Goal: Information Seeking & Learning: Learn about a topic

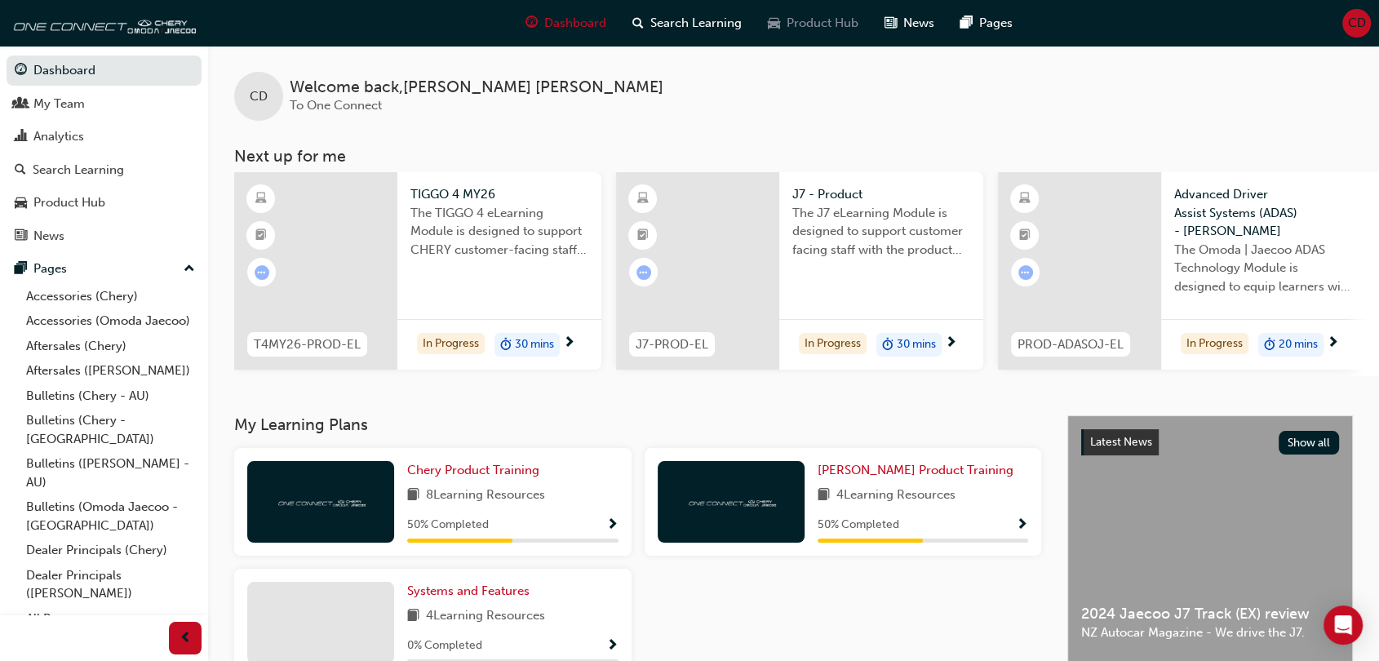
click at [802, 21] on span "Product Hub" at bounding box center [822, 23] width 72 height 19
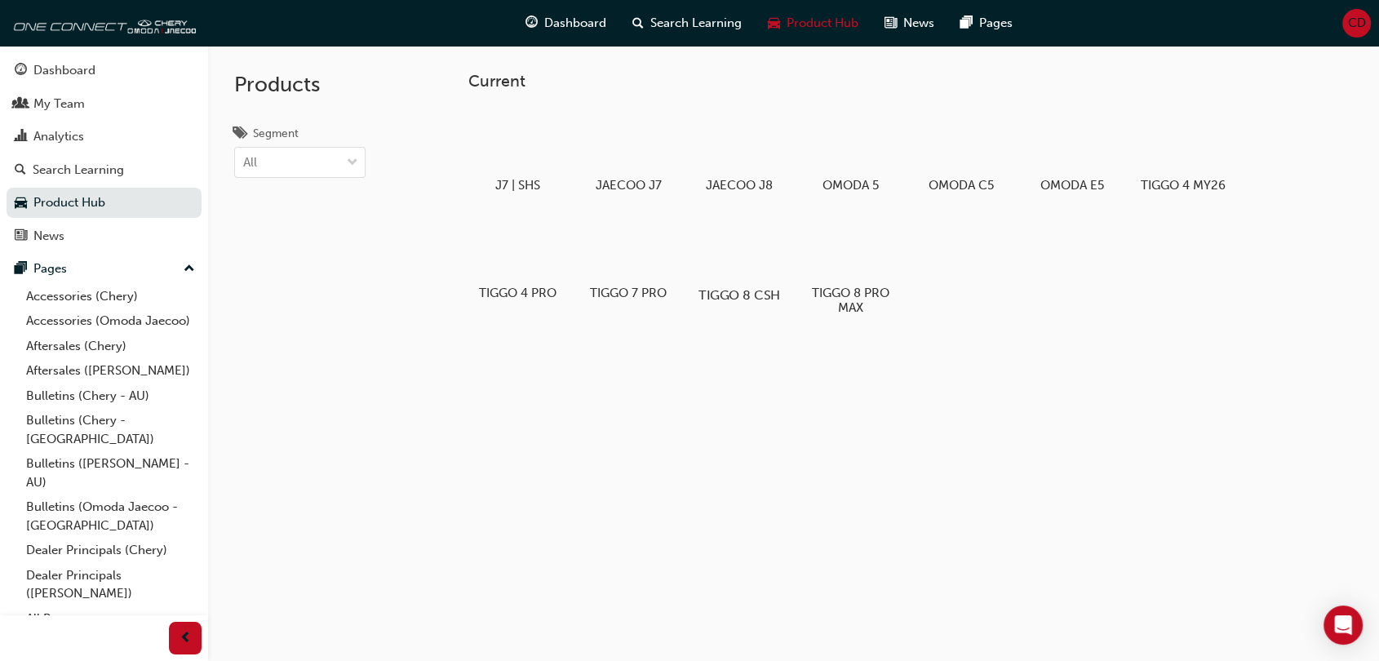
click at [748, 256] on div at bounding box center [738, 247] width 91 height 65
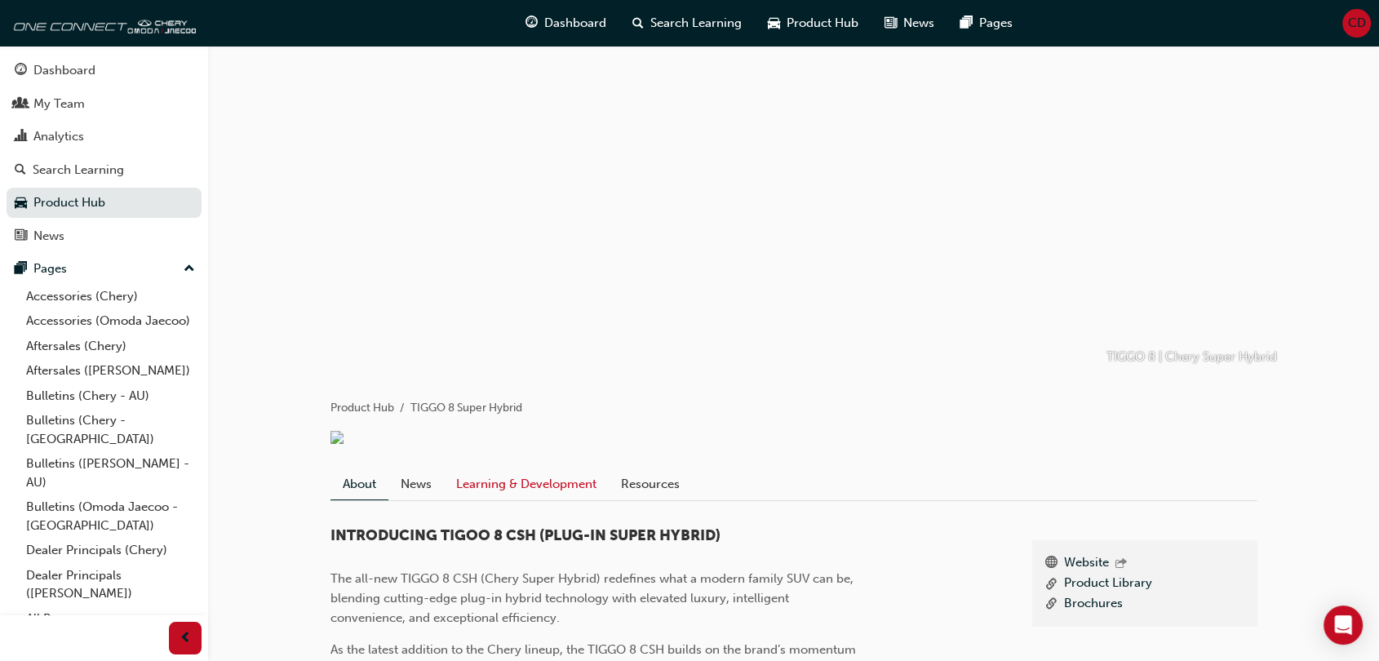
click at [530, 490] on link "Learning & Development" at bounding box center [526, 483] width 165 height 31
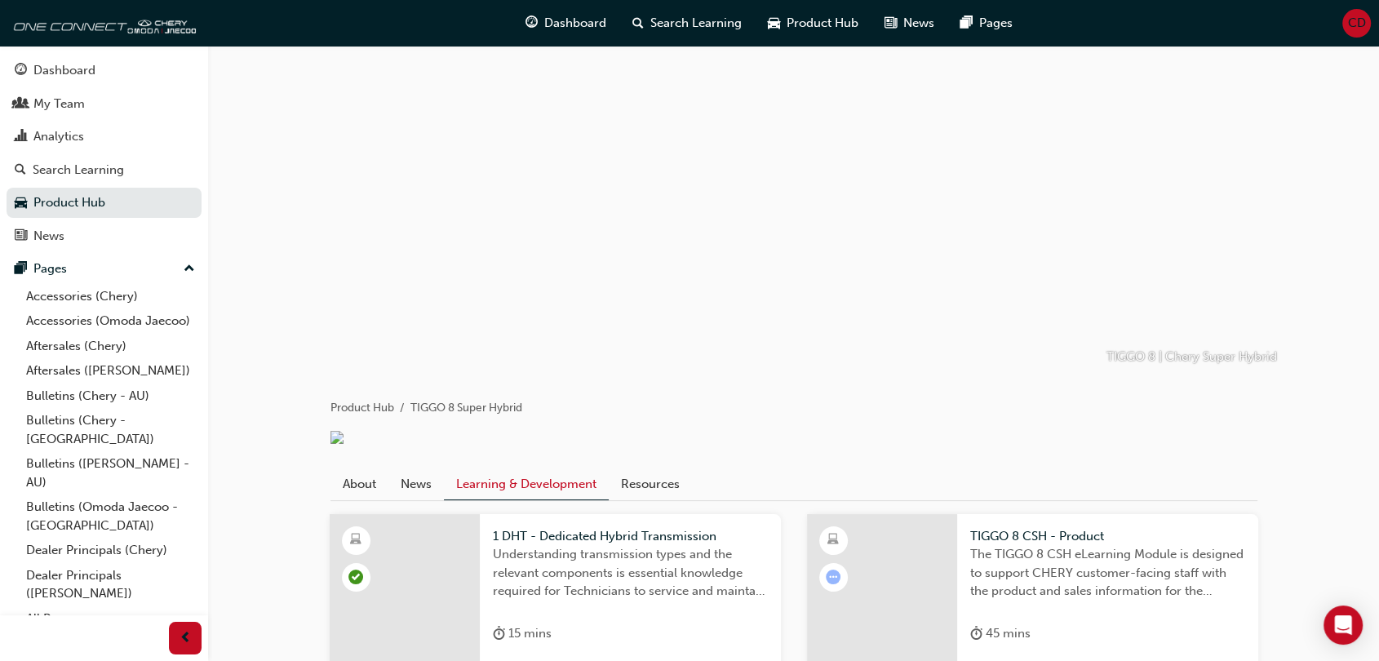
scroll to position [182, 0]
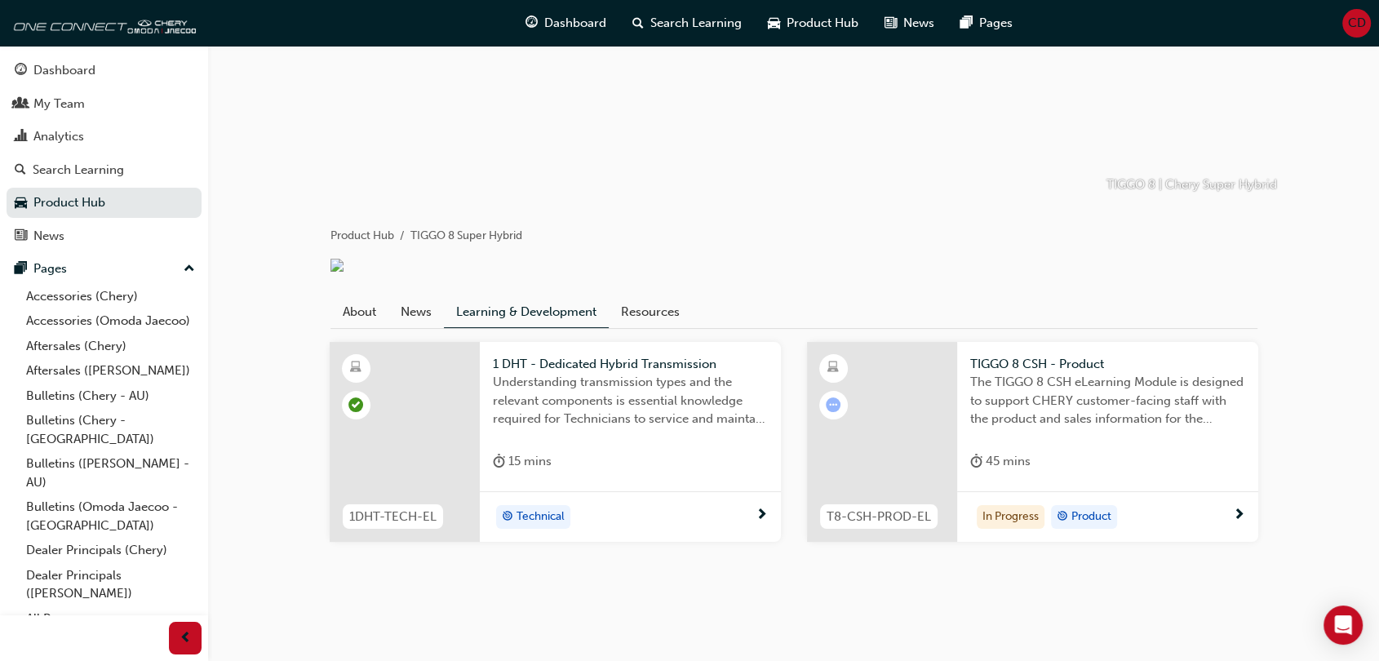
click at [1031, 404] on span "The TIGGO 8 CSH eLearning Module is designed to support CHERY customer-facing s…" at bounding box center [1107, 400] width 275 height 55
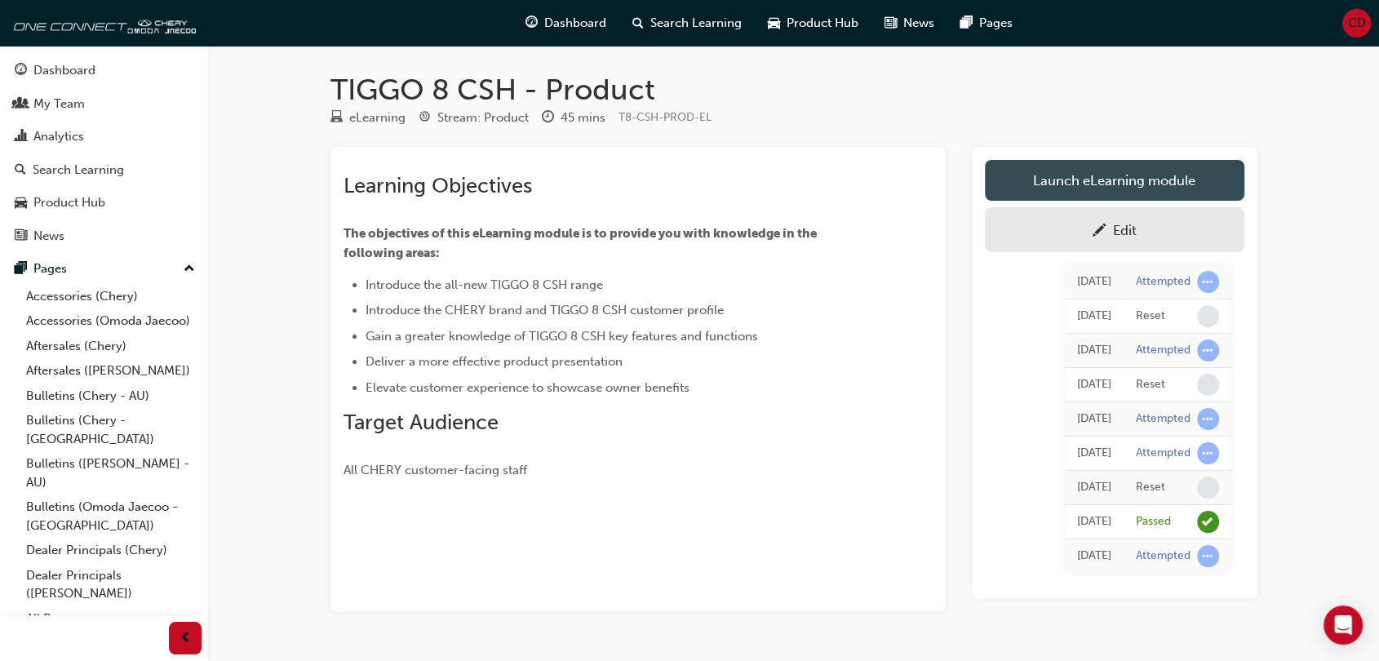
click at [1084, 180] on link "Launch eLearning module" at bounding box center [1114, 180] width 259 height 41
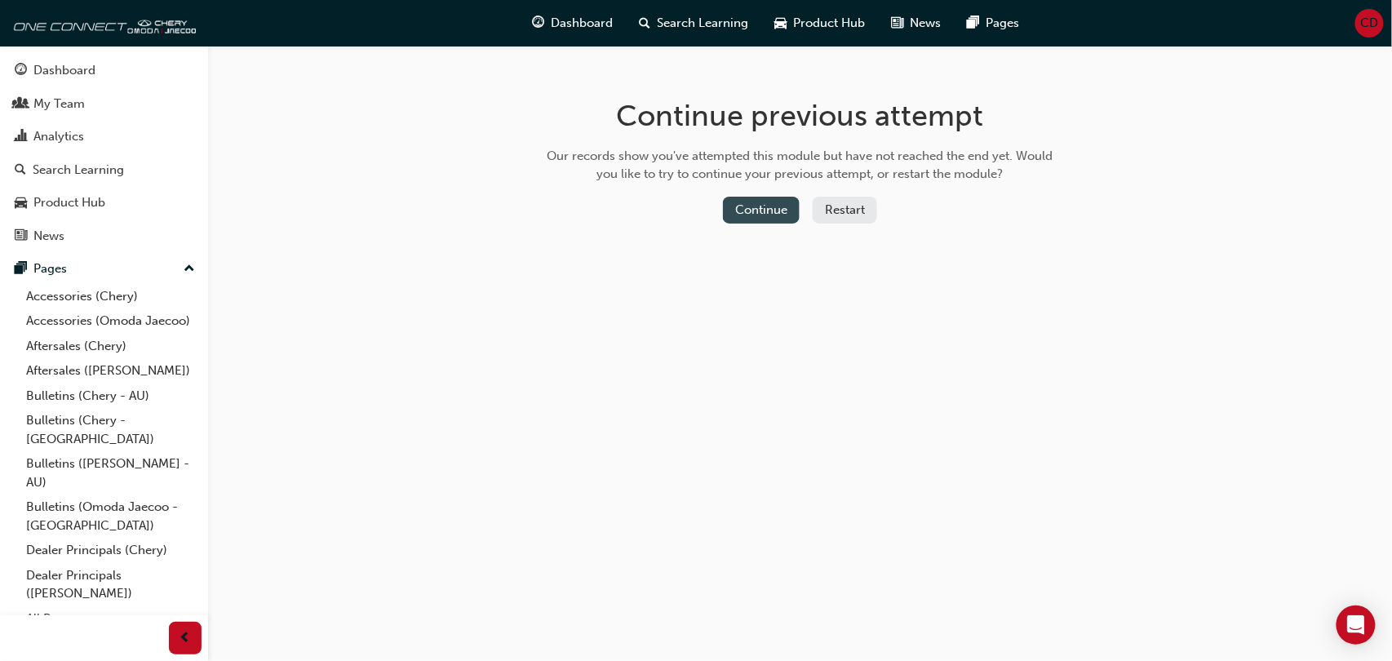
click at [750, 207] on button "Continue" at bounding box center [761, 210] width 77 height 27
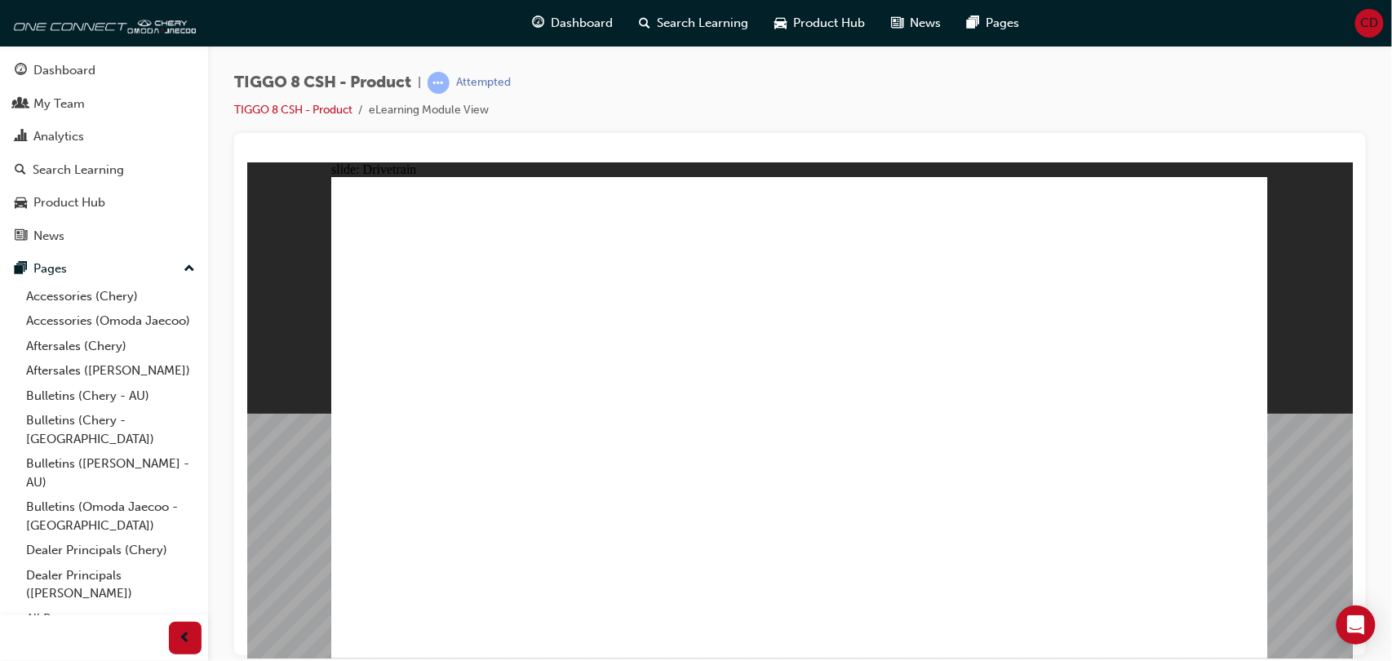
type input "0"
drag, startPoint x: 417, startPoint y: 391, endPoint x: 408, endPoint y: 398, distance: 11.6
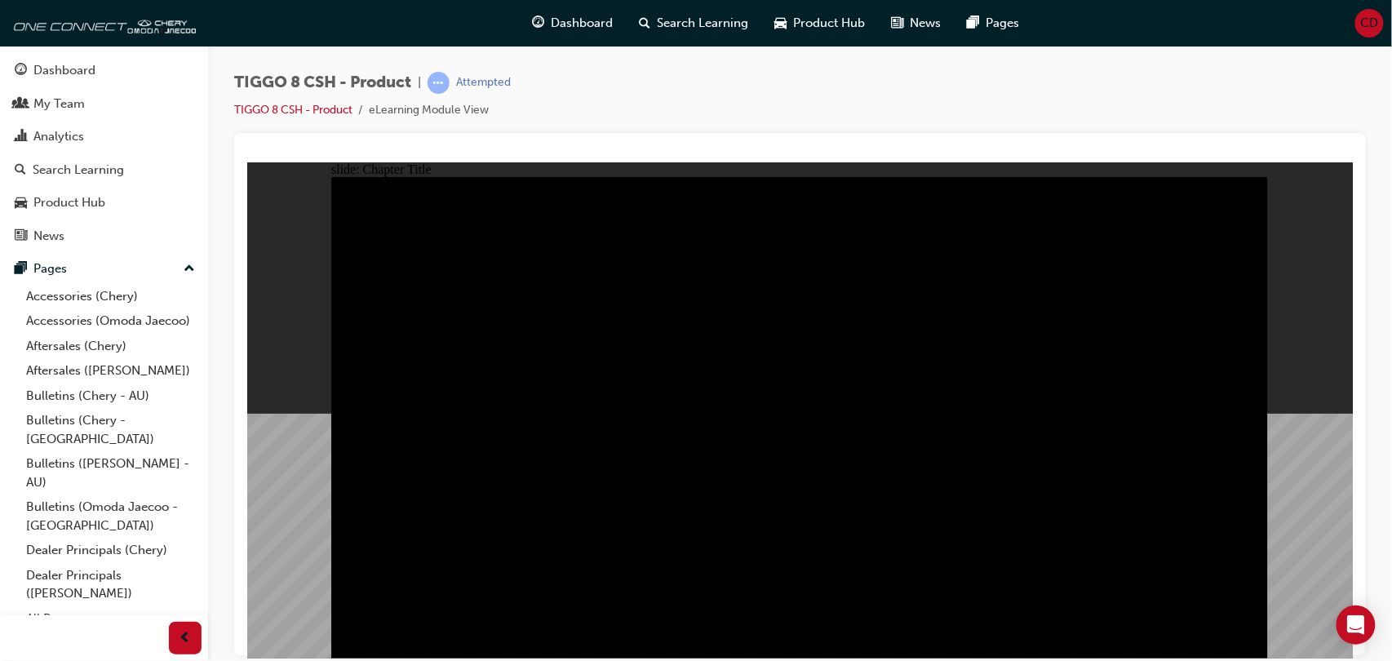
drag, startPoint x: 404, startPoint y: 225, endPoint x: 449, endPoint y: 225, distance: 44.9
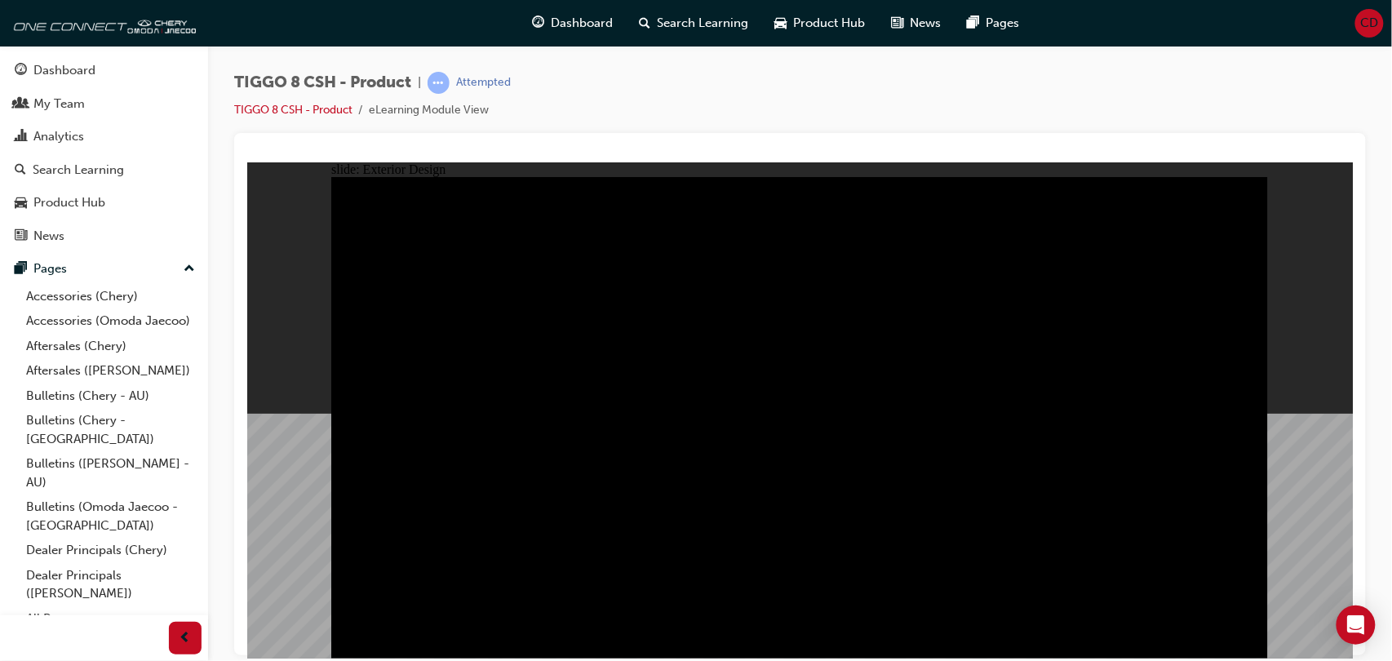
drag, startPoint x: 448, startPoint y: 226, endPoint x: 426, endPoint y: 231, distance: 22.6
drag, startPoint x: 423, startPoint y: 225, endPoint x: 479, endPoint y: 222, distance: 56.4
drag, startPoint x: 479, startPoint y: 227, endPoint x: 470, endPoint y: 229, distance: 9.3
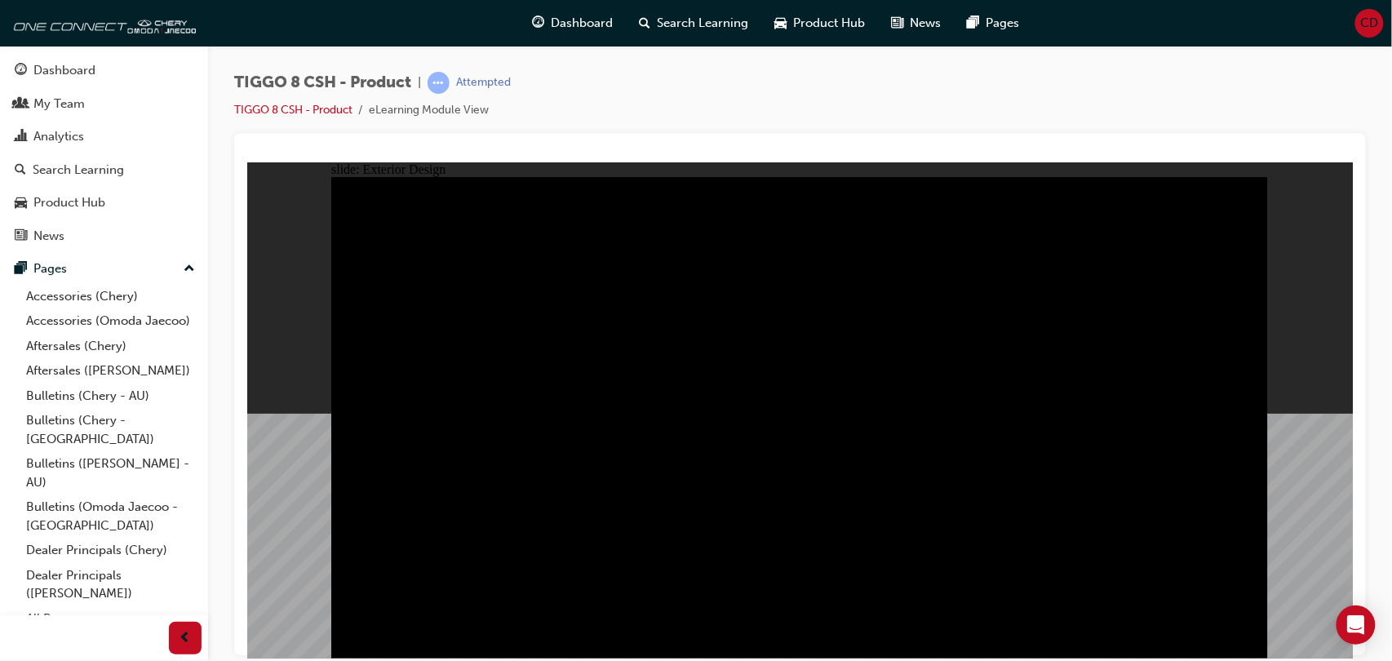
drag, startPoint x: 470, startPoint y: 229, endPoint x: 451, endPoint y: 229, distance: 18.8
drag, startPoint x: 451, startPoint y: 229, endPoint x: 568, endPoint y: 269, distance: 123.3
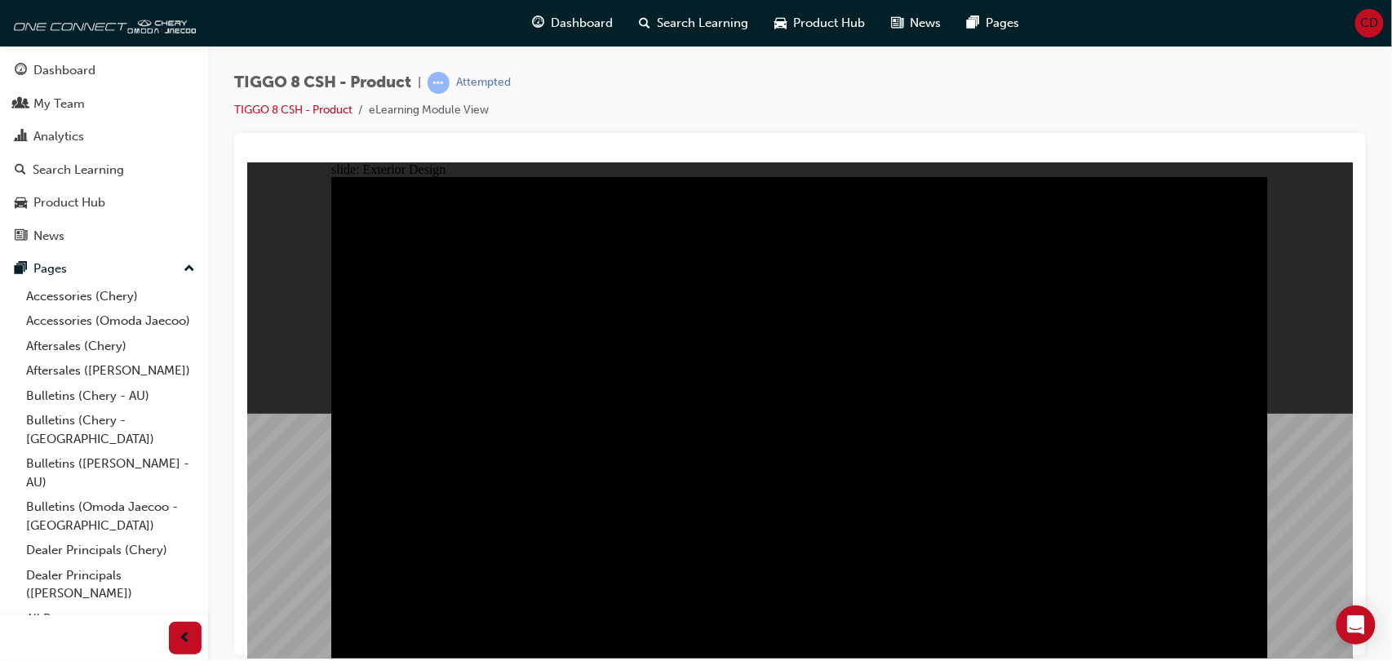
type input "23"
drag, startPoint x: 529, startPoint y: 228, endPoint x: 547, endPoint y: 292, distance: 66.1
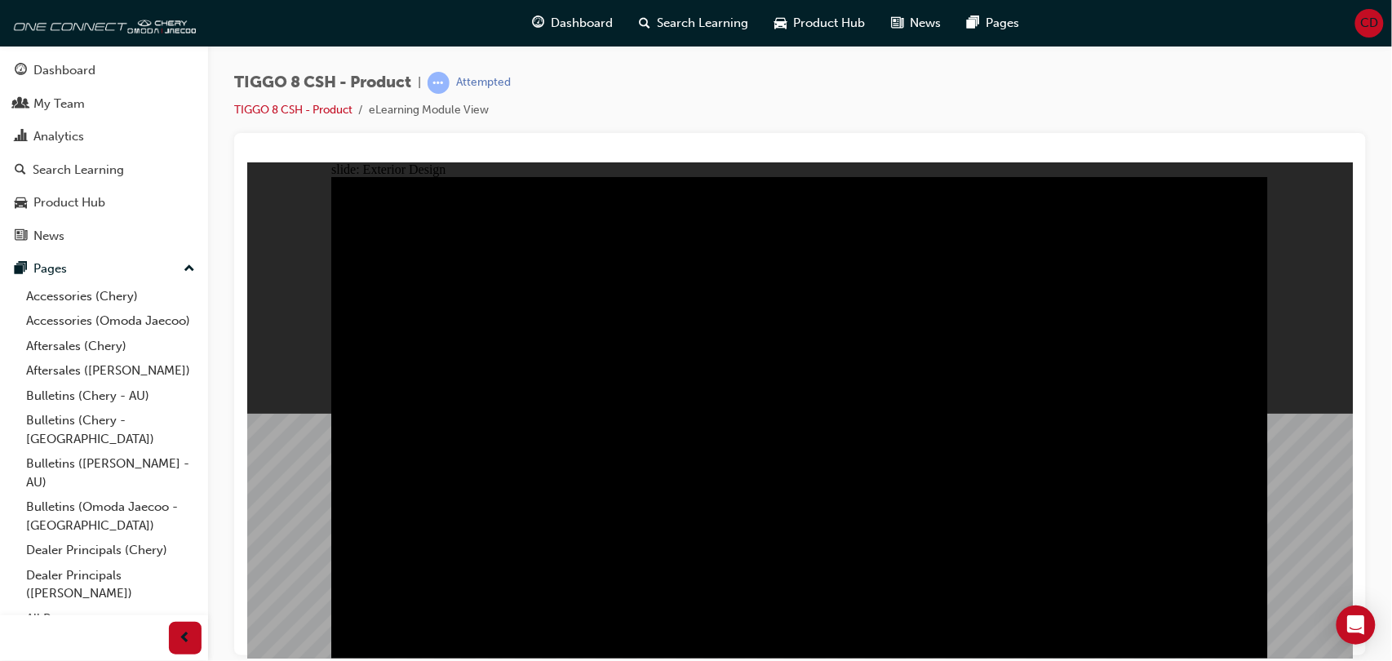
click at [53, 62] on div "Dashboard" at bounding box center [64, 70] width 62 height 19
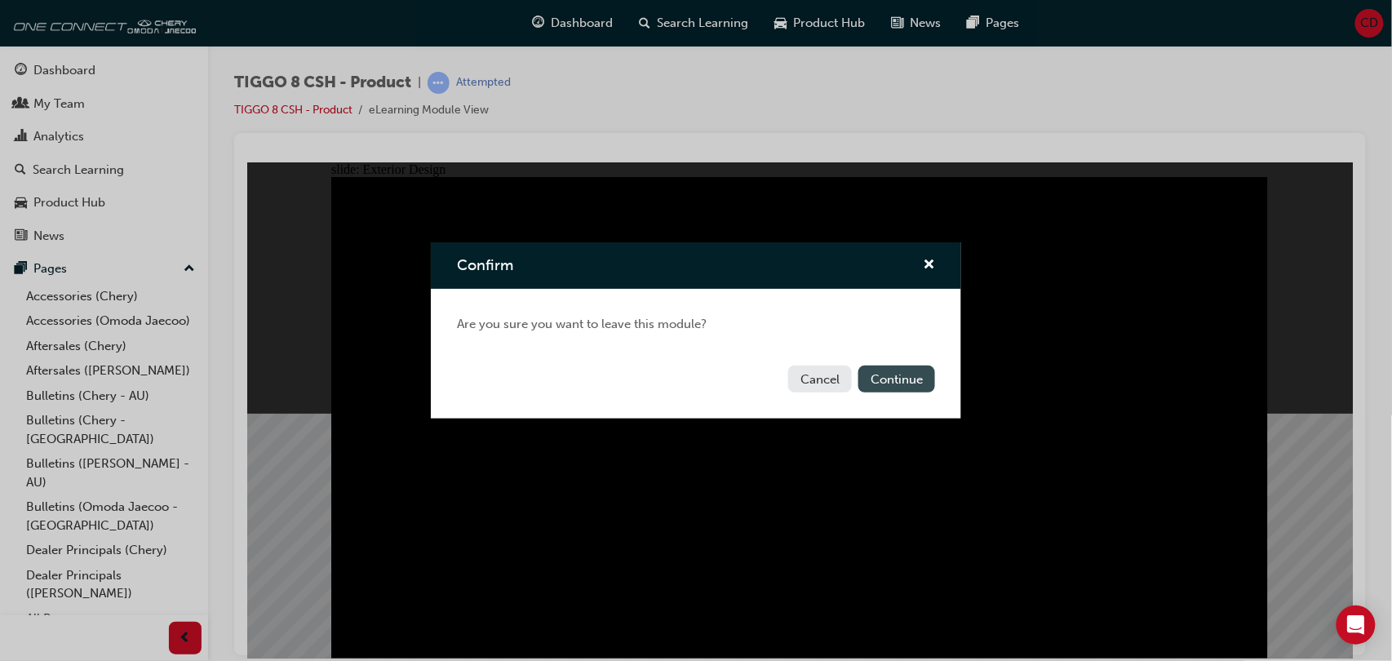
click at [909, 378] on button "Continue" at bounding box center [896, 378] width 77 height 27
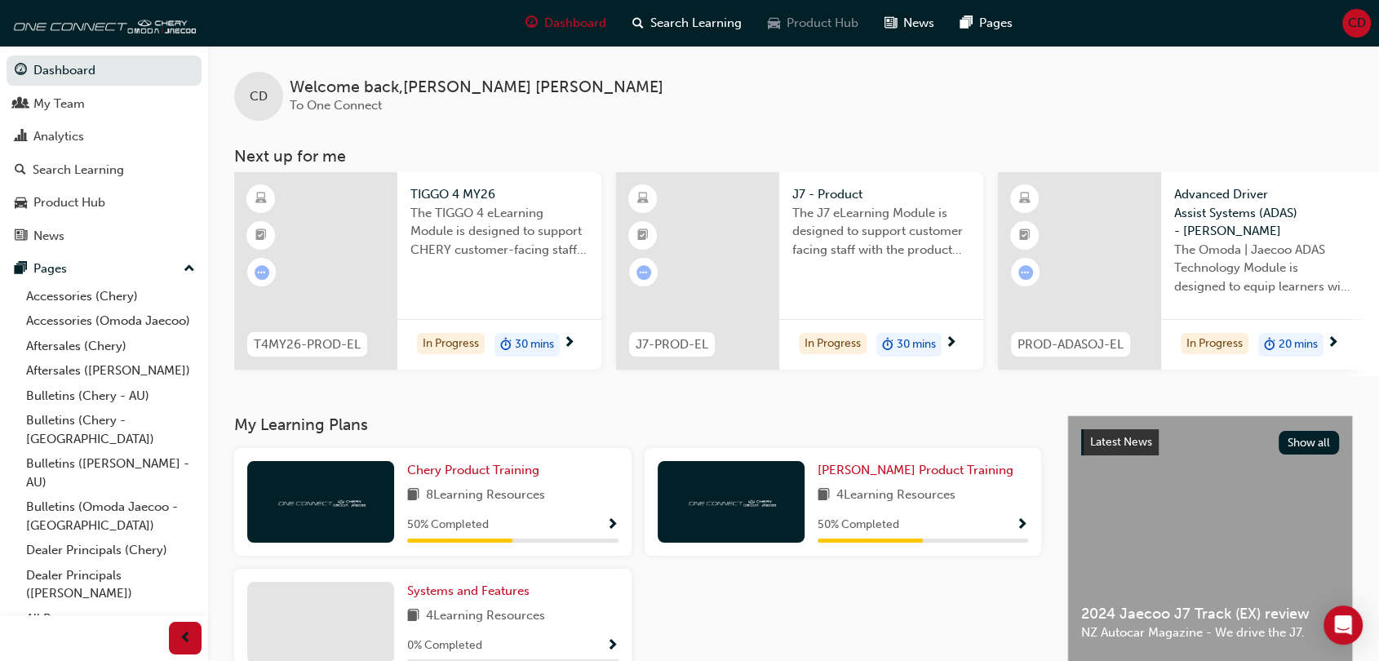
click at [821, 24] on span "Product Hub" at bounding box center [822, 23] width 72 height 19
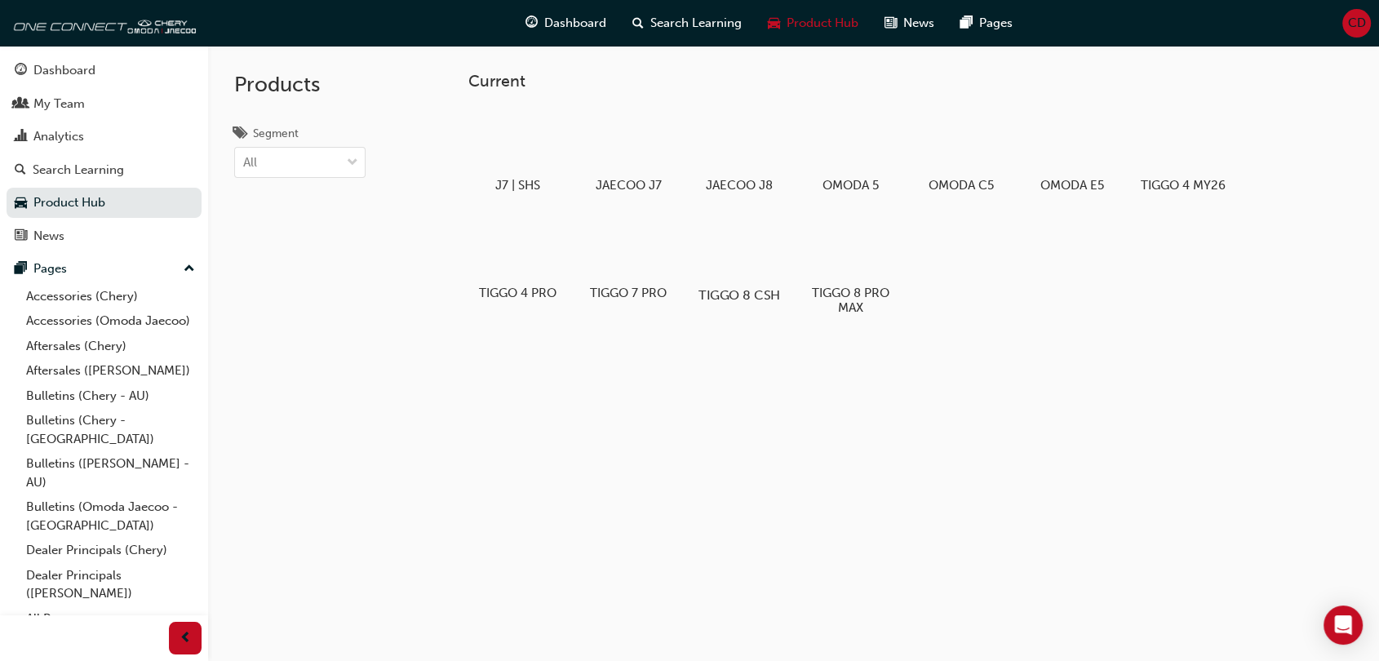
click at [739, 251] on div at bounding box center [738, 247] width 91 height 65
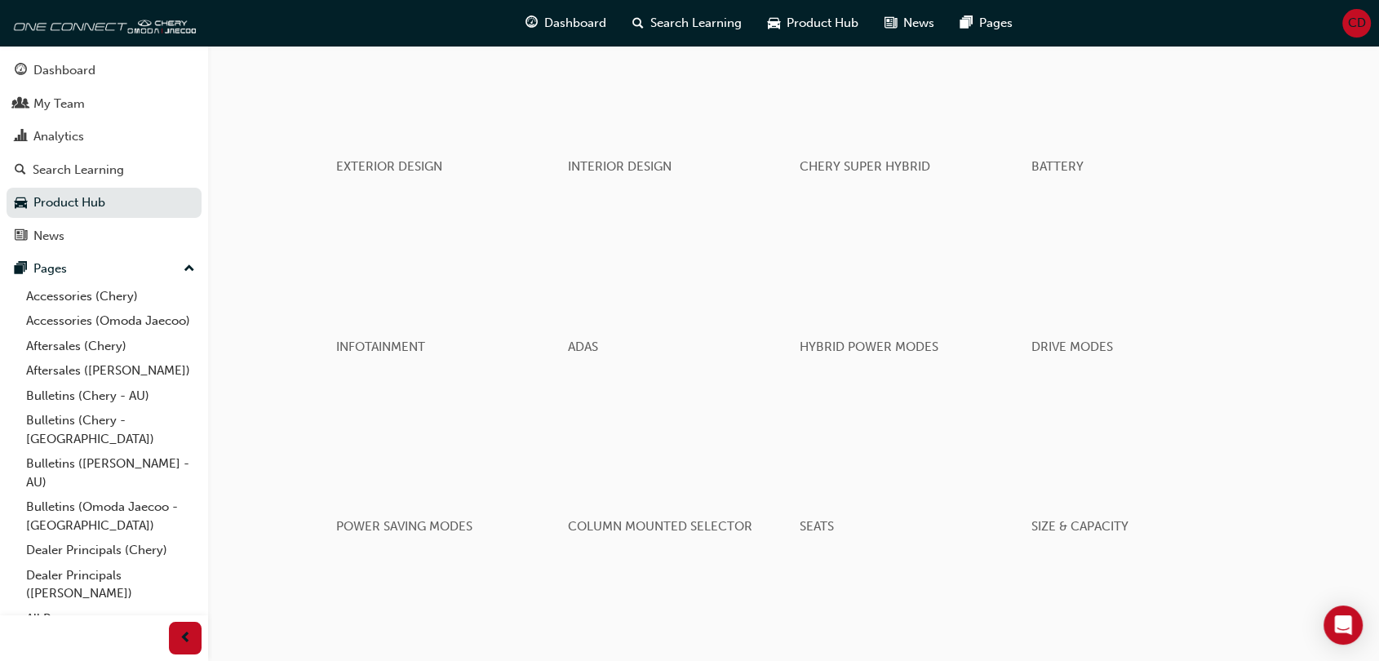
scroll to position [891, 0]
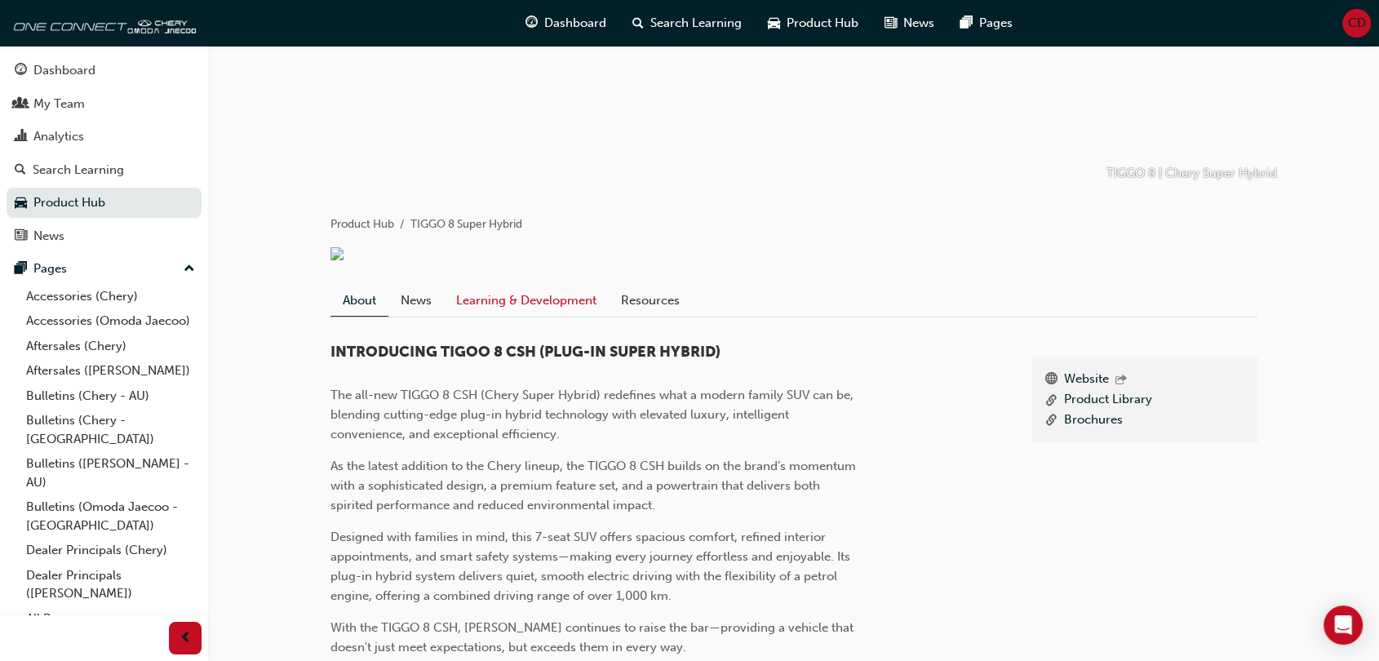
click at [525, 303] on link "Learning & Development" at bounding box center [526, 300] width 165 height 31
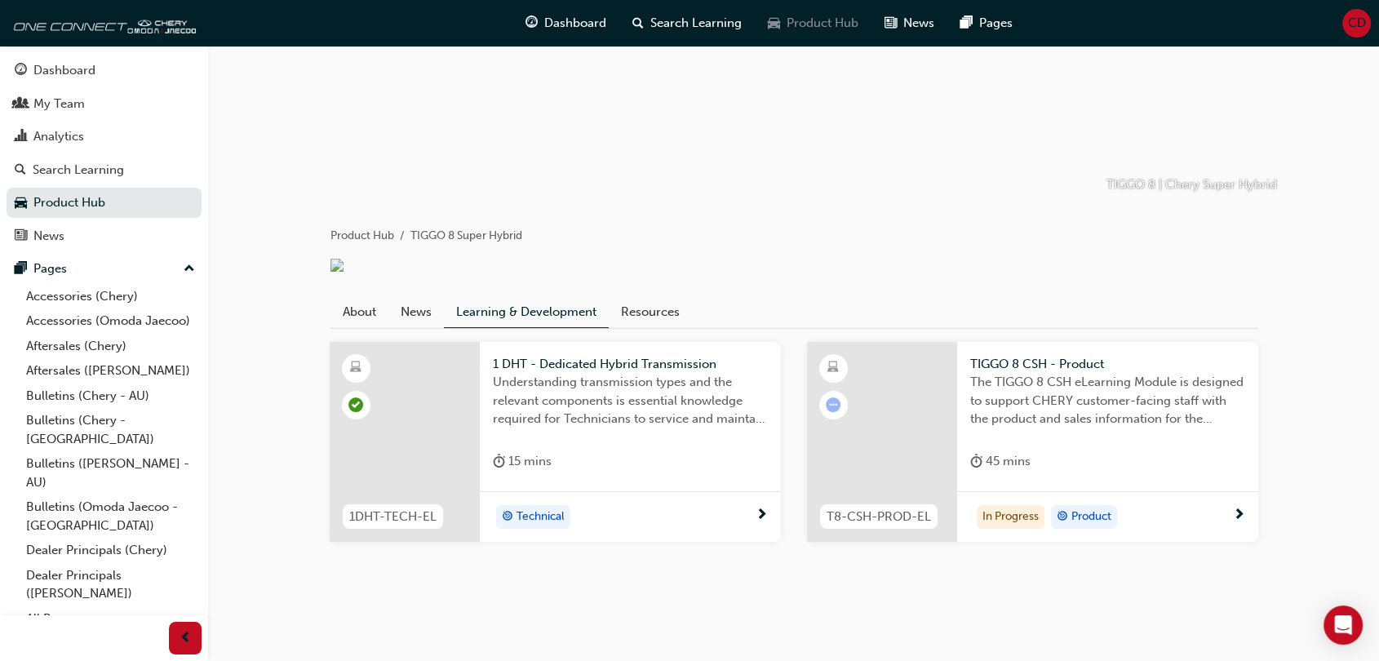
click at [804, 22] on span "Product Hub" at bounding box center [822, 23] width 72 height 19
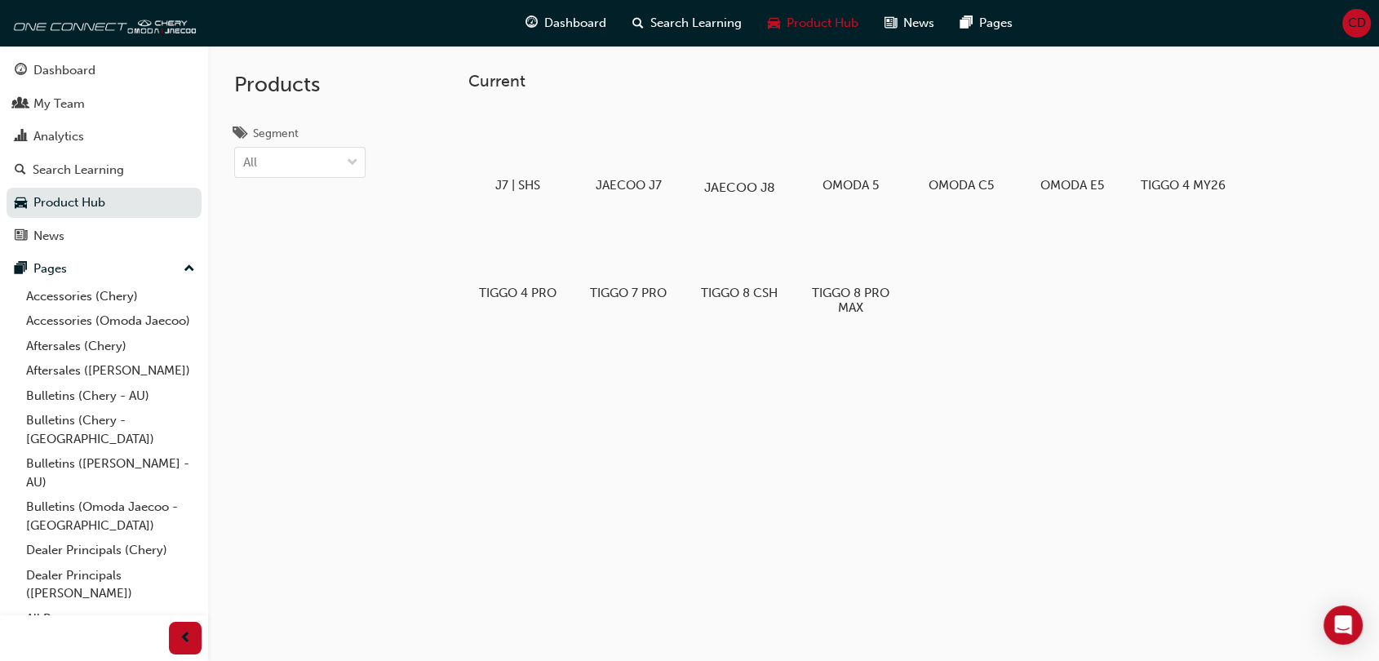
click at [721, 162] on div at bounding box center [738, 140] width 91 height 65
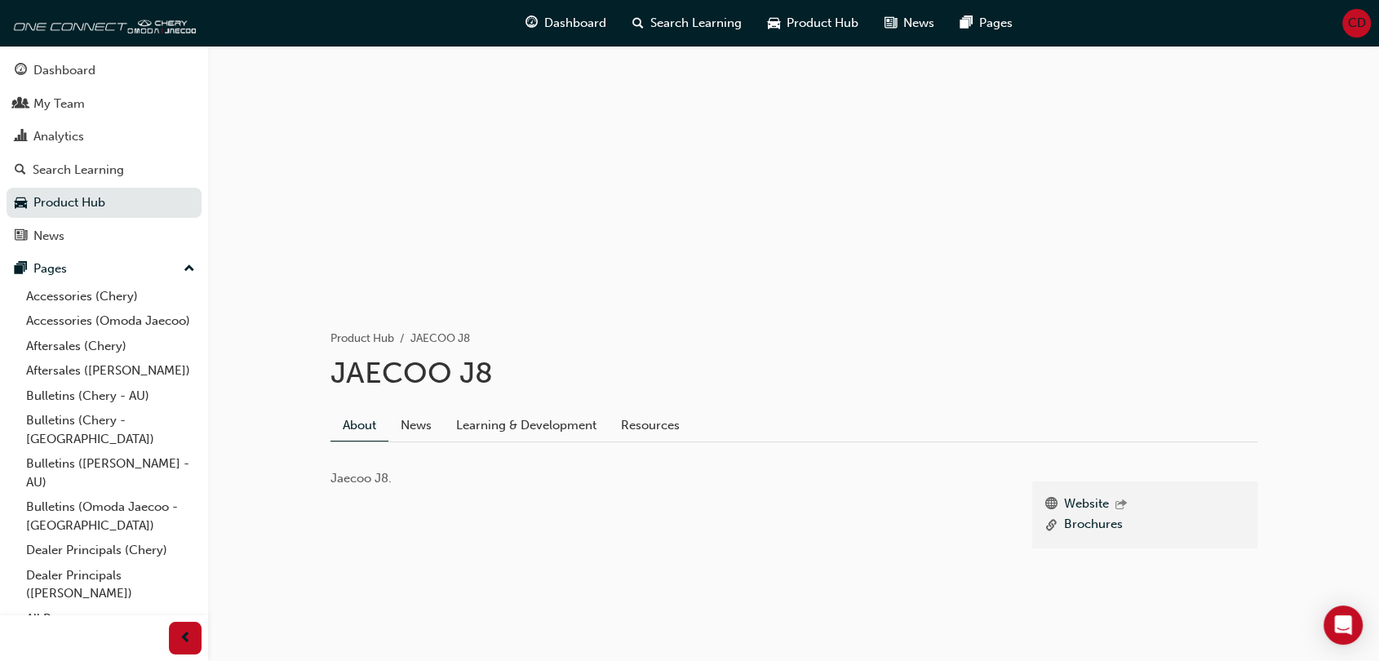
scroll to position [101, 0]
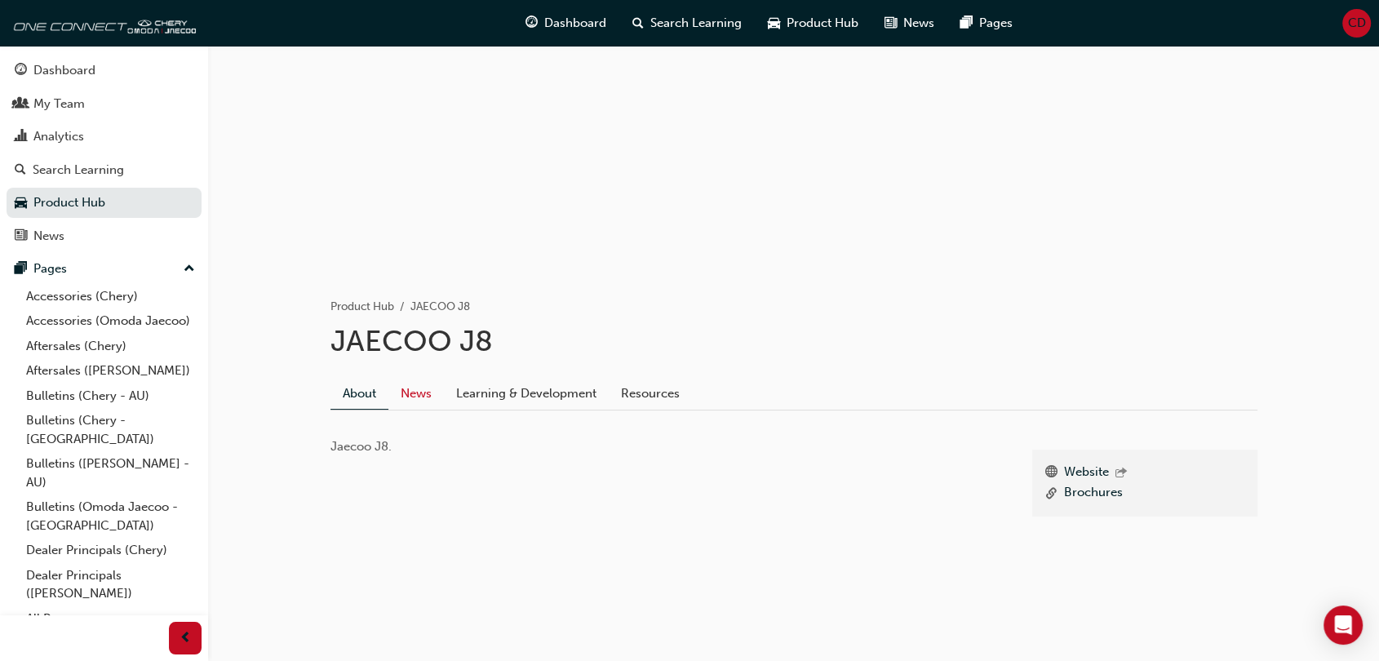
click at [414, 386] on link "News" at bounding box center [415, 393] width 55 height 31
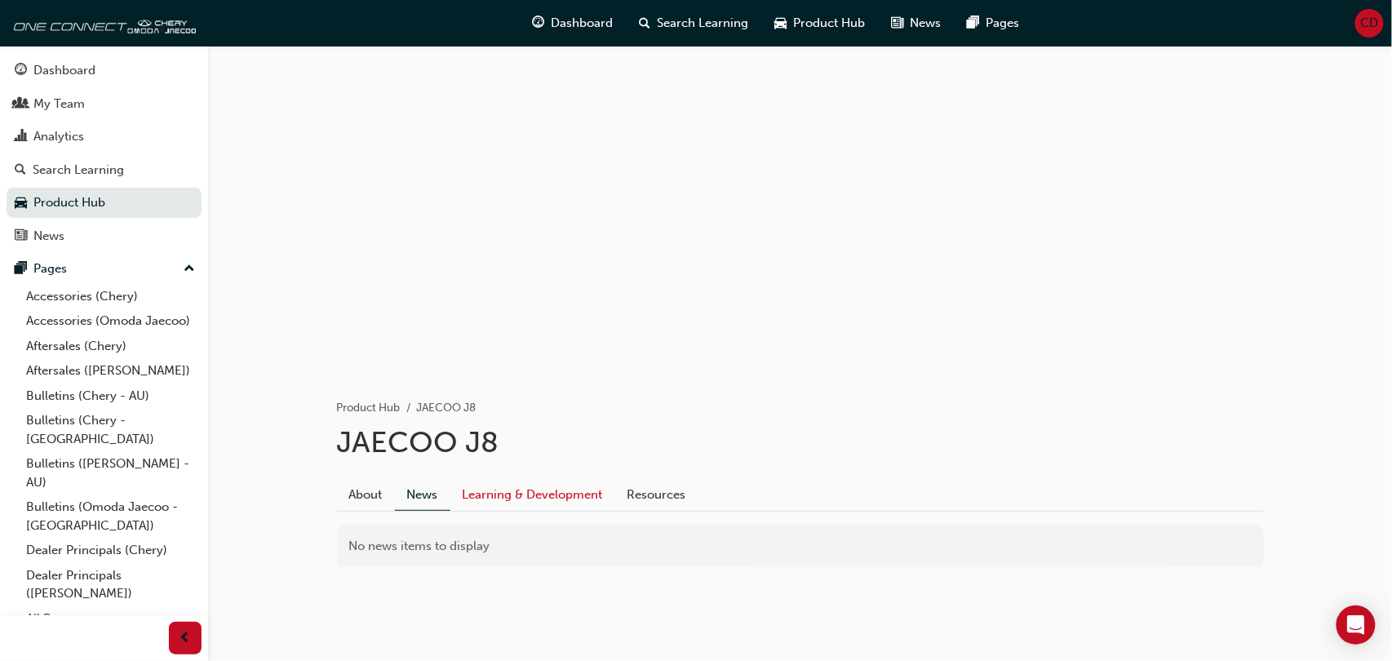
click at [560, 493] on link "Learning & Development" at bounding box center [532, 494] width 165 height 31
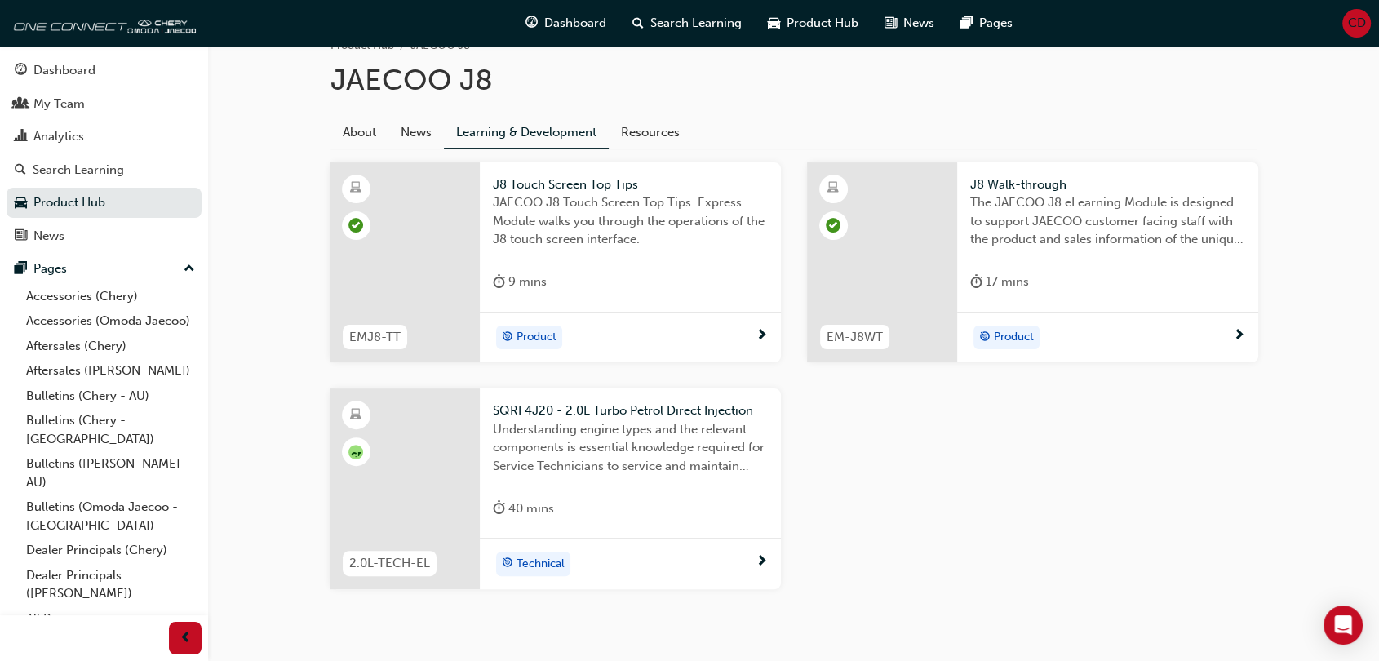
scroll to position [272, 0]
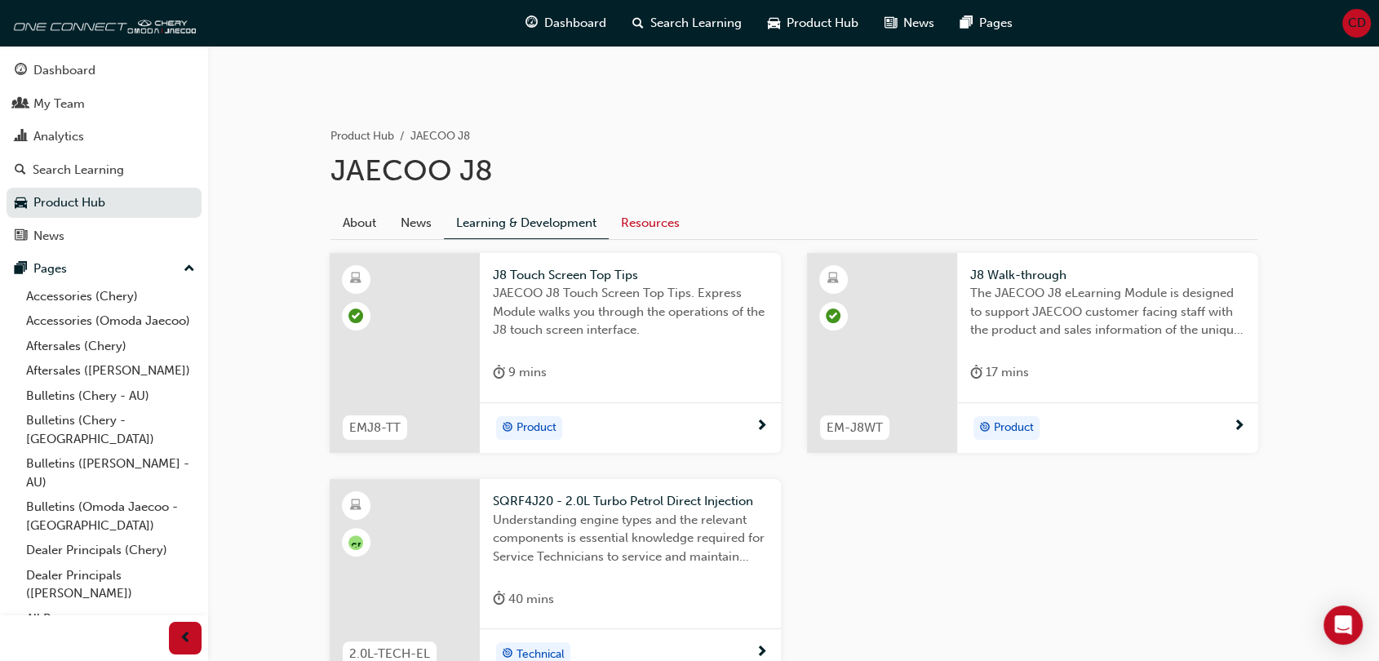
click at [637, 221] on link "Resources" at bounding box center [650, 222] width 83 height 31
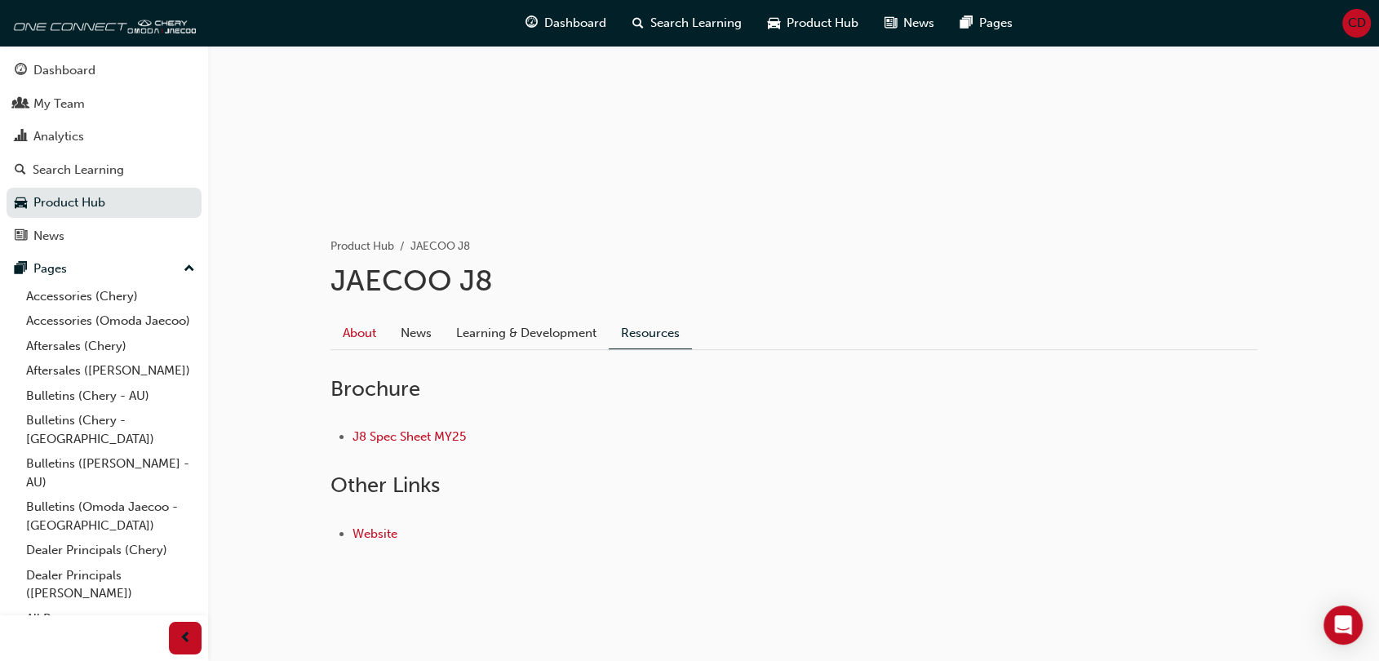
click at [361, 331] on link "About" at bounding box center [359, 332] width 58 height 31
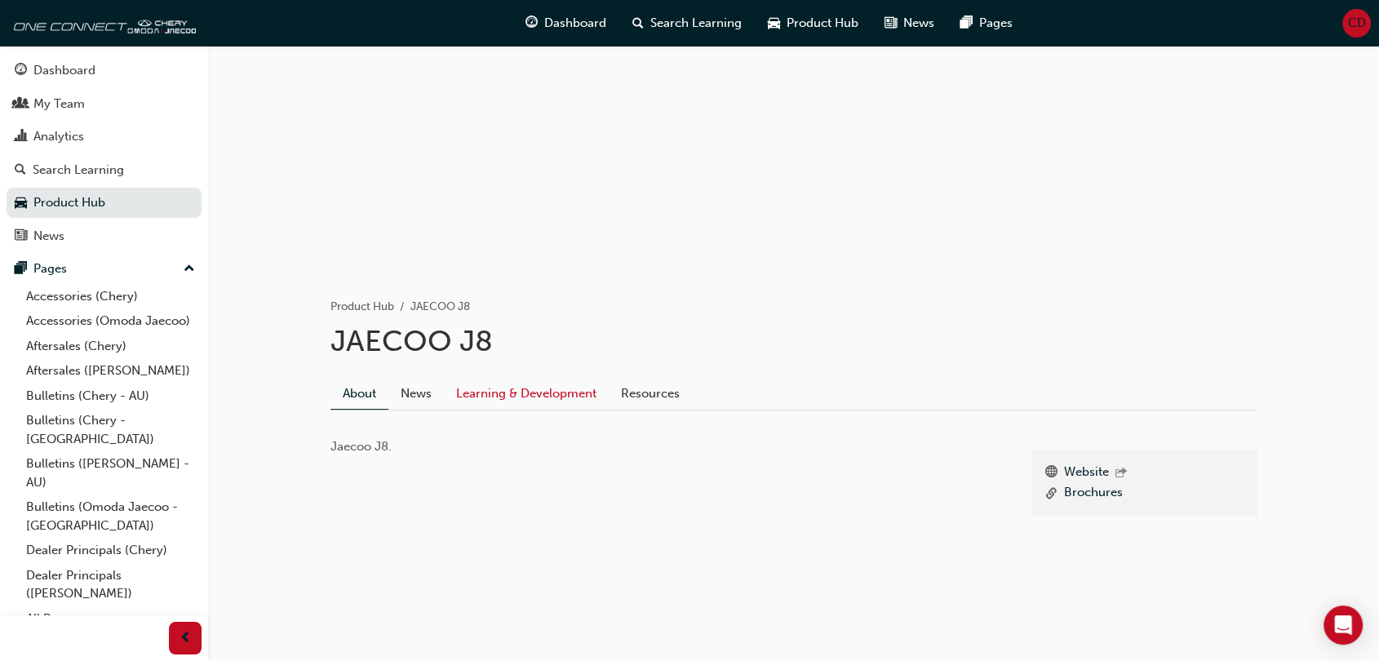
click at [492, 393] on link "Learning & Development" at bounding box center [526, 393] width 165 height 31
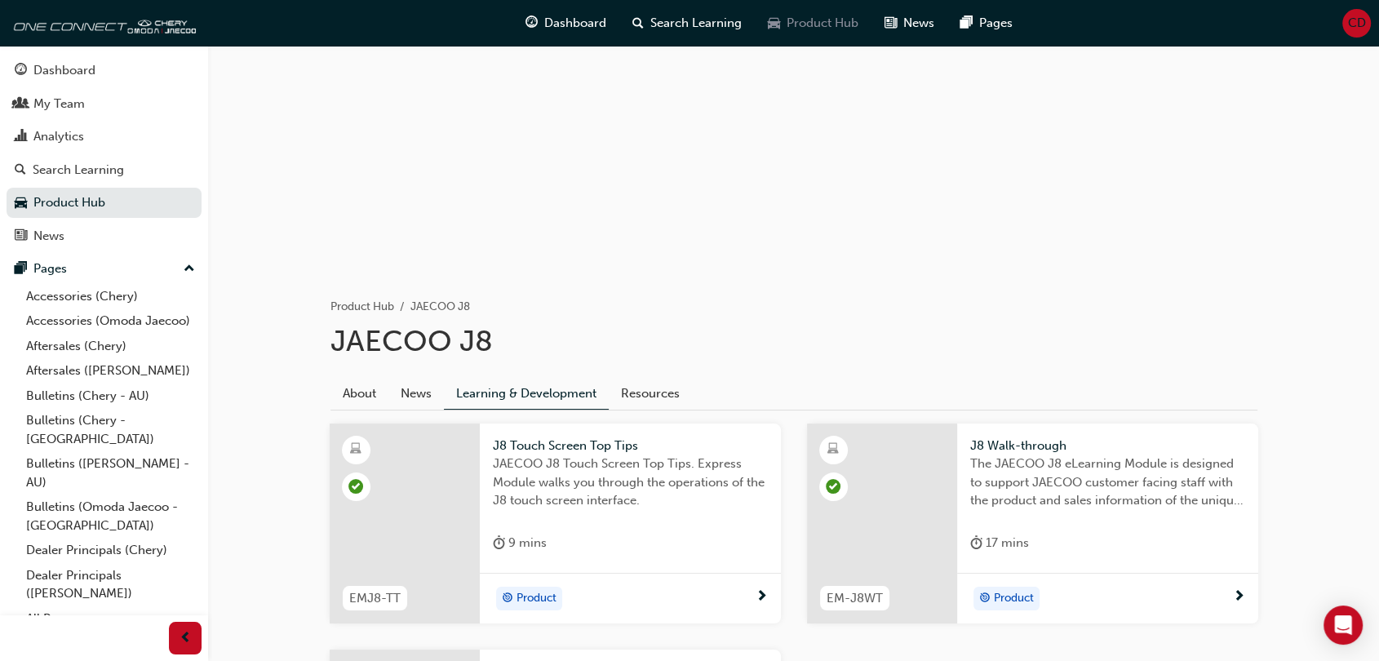
click at [803, 29] on span "Product Hub" at bounding box center [822, 23] width 72 height 19
